Goal: Task Accomplishment & Management: Use online tool/utility

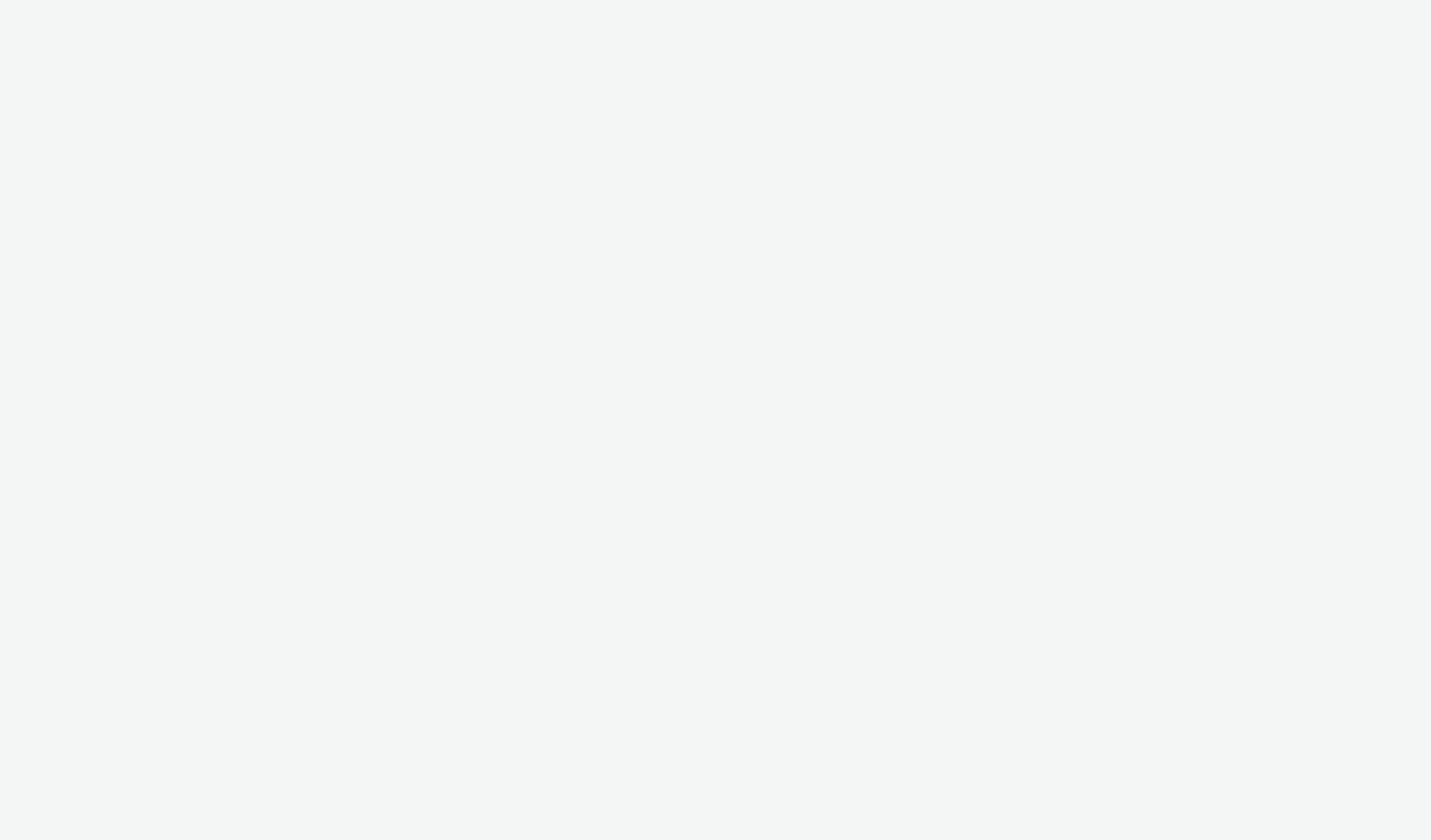
select select "2fc77e36-bb93-4aa3-9dff-dcb08e02eac6"
select select "2405a9d4-3350-4458-8d06-44f78962fa76"
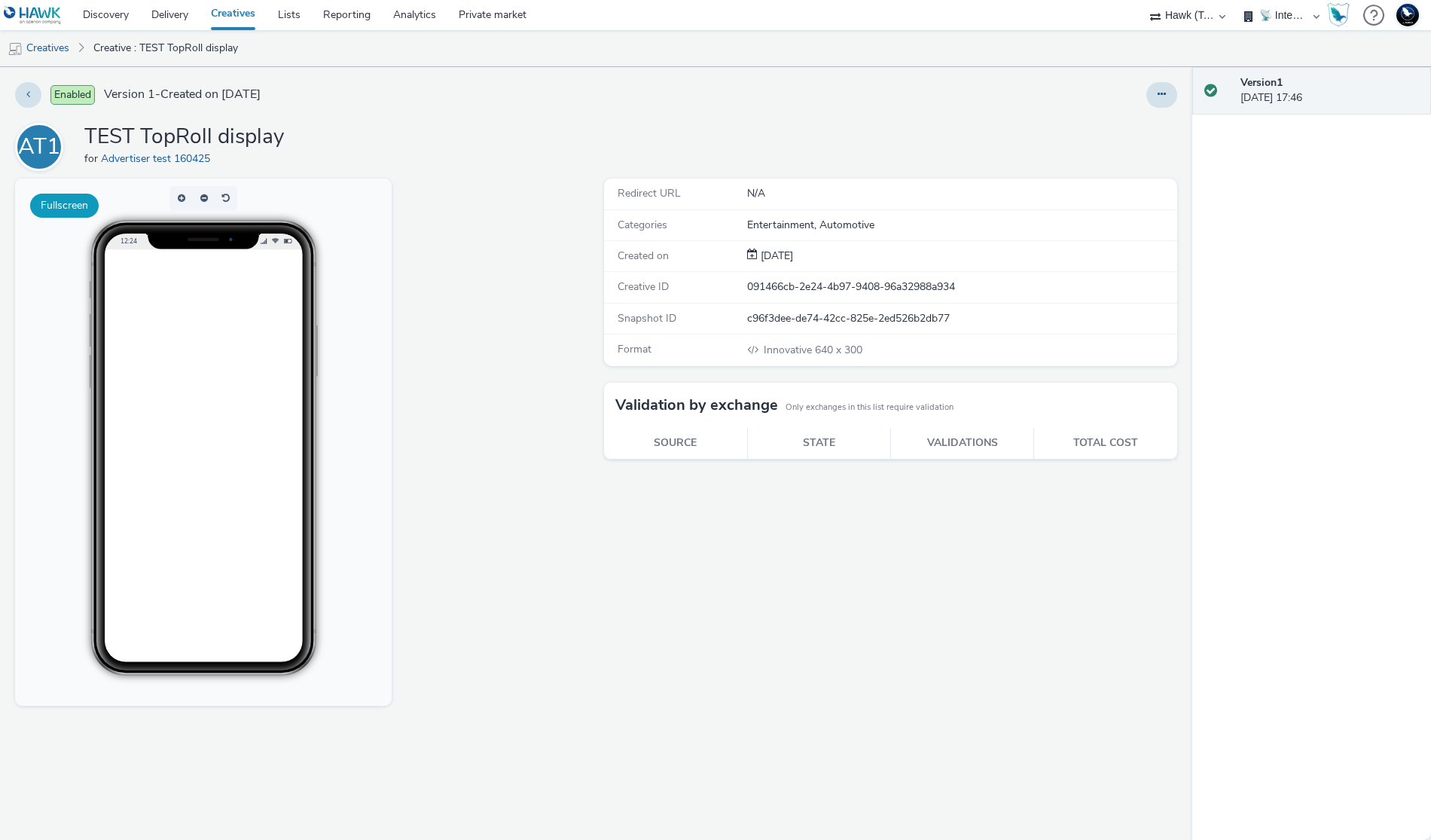
click at [80, 213] on button "Fullscreen" at bounding box center [64, 205] width 68 height 24
click at [80, 208] on button "Fullscreen" at bounding box center [64, 205] width 68 height 24
click at [1149, 97] on button at bounding box center [1161, 94] width 31 height 25
click at [1134, 117] on link "Edit" at bounding box center [1121, 125] width 113 height 30
click at [69, 60] on link "Creatives" at bounding box center [38, 48] width 77 height 36
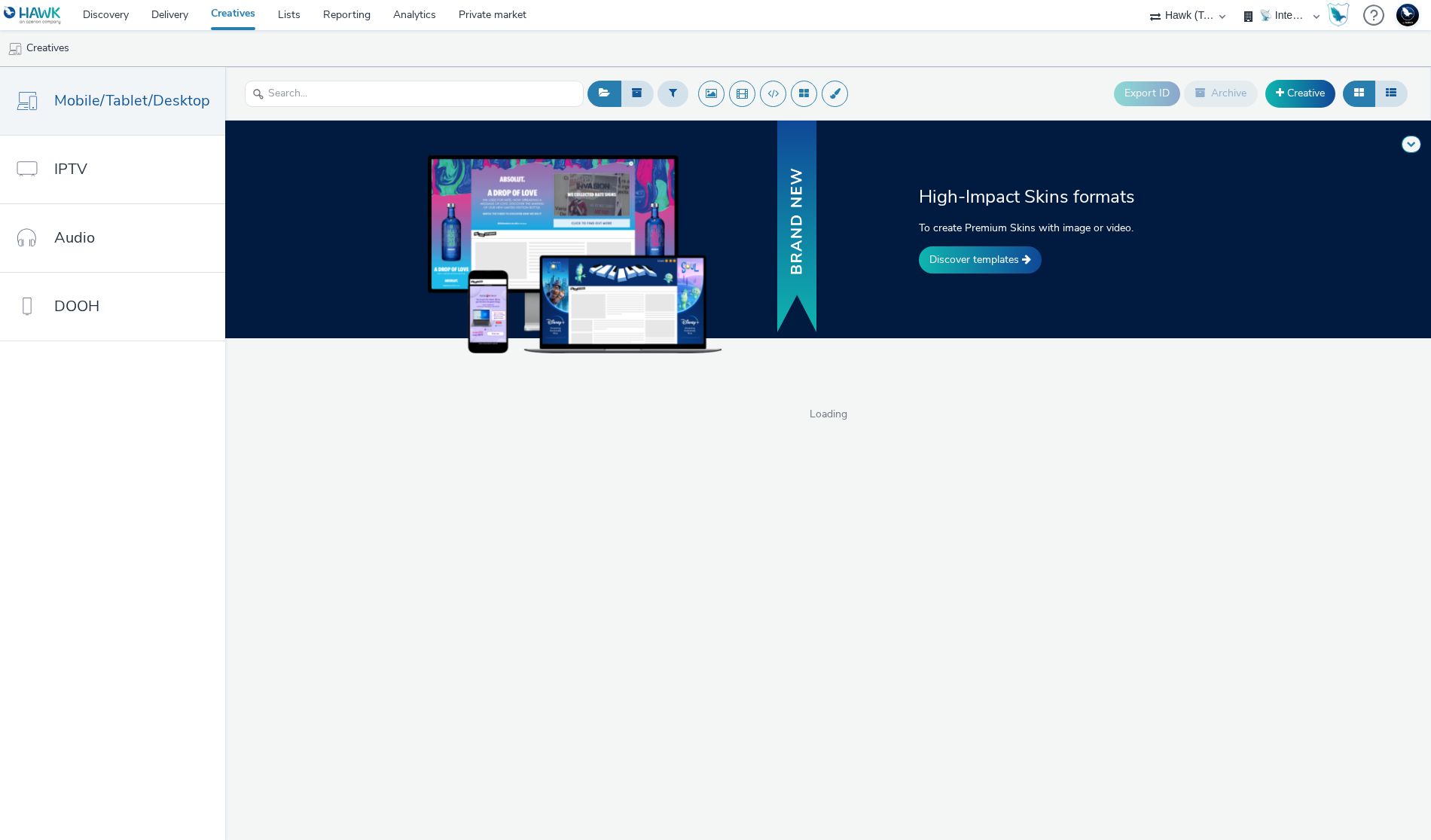
click at [857, 201] on div at bounding box center [666, 229] width 452 height 217
click at [962, 286] on div "High-Impact Skins formats To create Premium Skins with image or video. Discover…" at bounding box center [827, 229] width 1216 height 217
click at [968, 275] on div "High-Impact Skins formats To create Premium Skins with image or video. Discover…" at bounding box center [827, 229] width 1216 height 217
click at [969, 271] on link "Discover templates" at bounding box center [980, 259] width 123 height 27
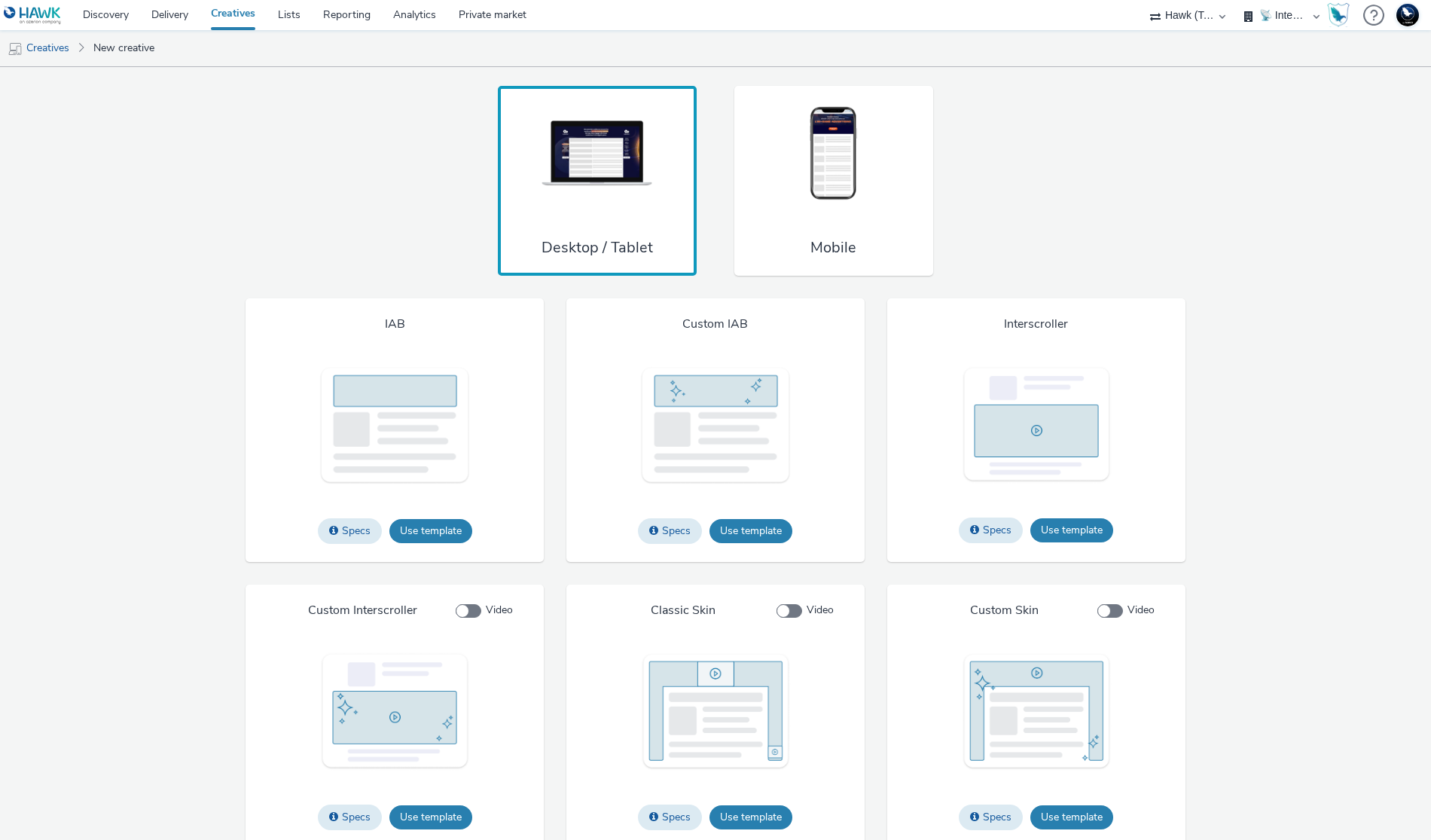
scroll to position [1291, 0]
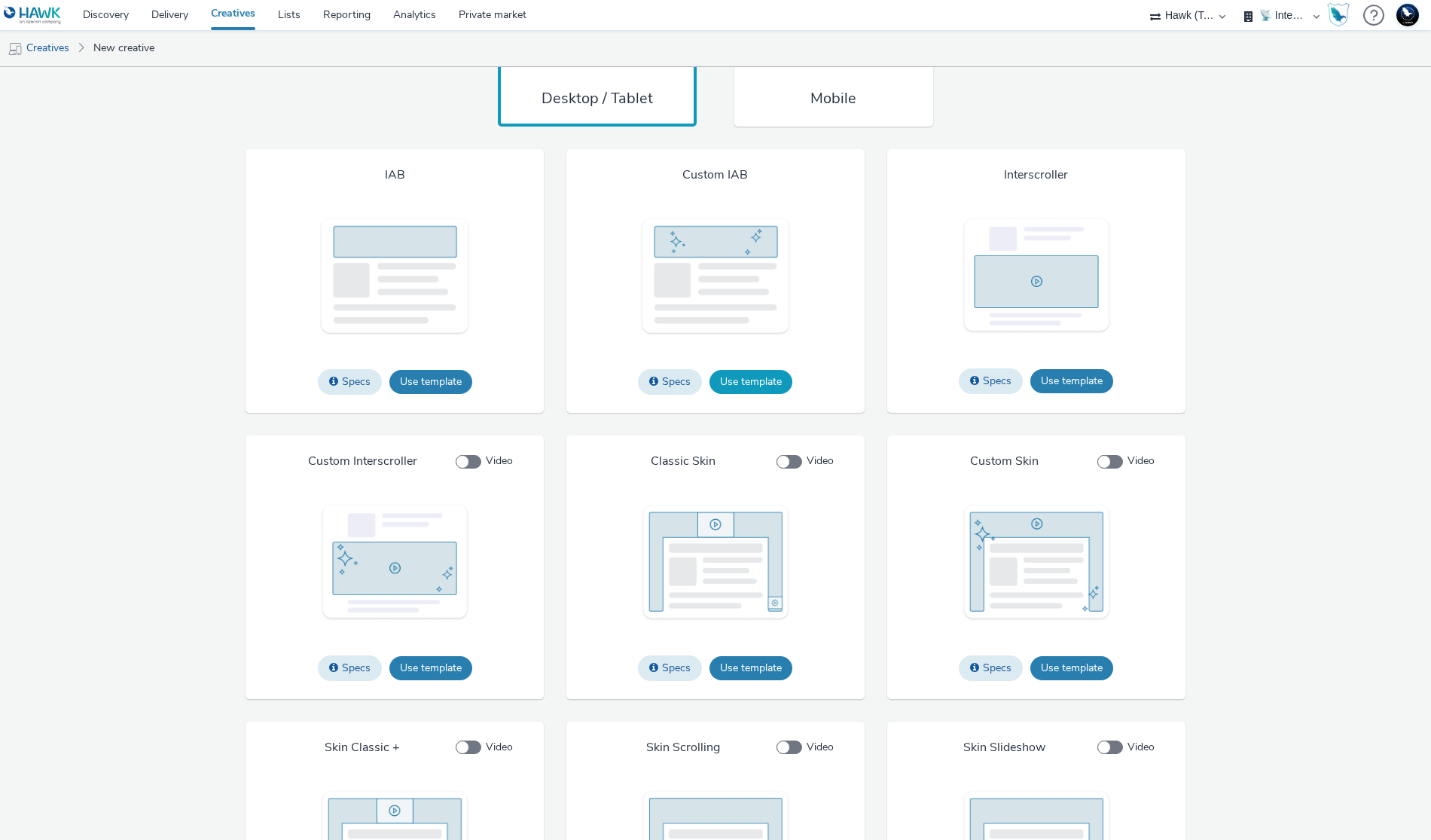
click at [743, 394] on button "Use template" at bounding box center [750, 382] width 82 height 24
